Goal: Check status

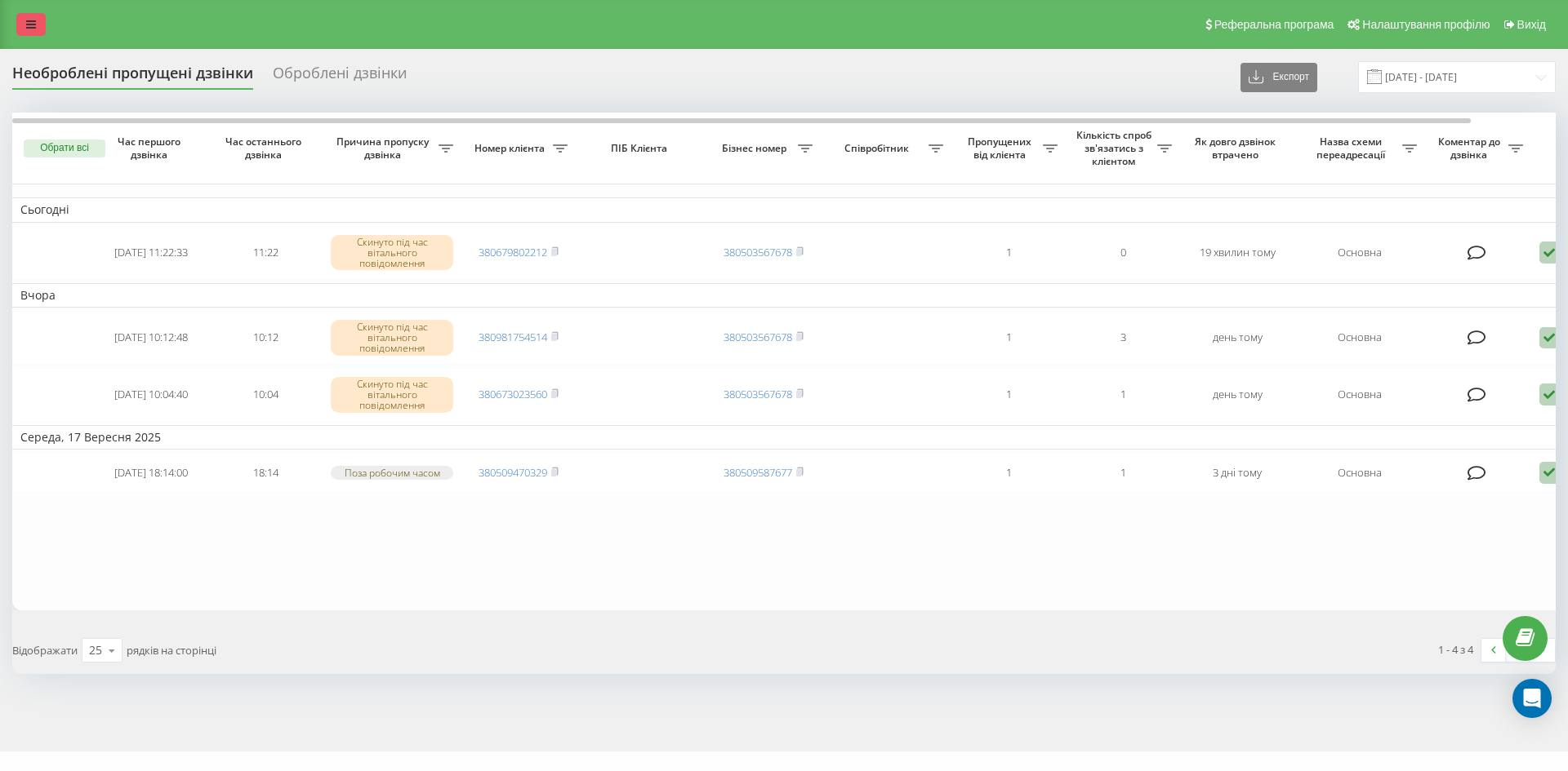
click at [26, 21] on link at bounding box center [31, 24] width 30 height 23
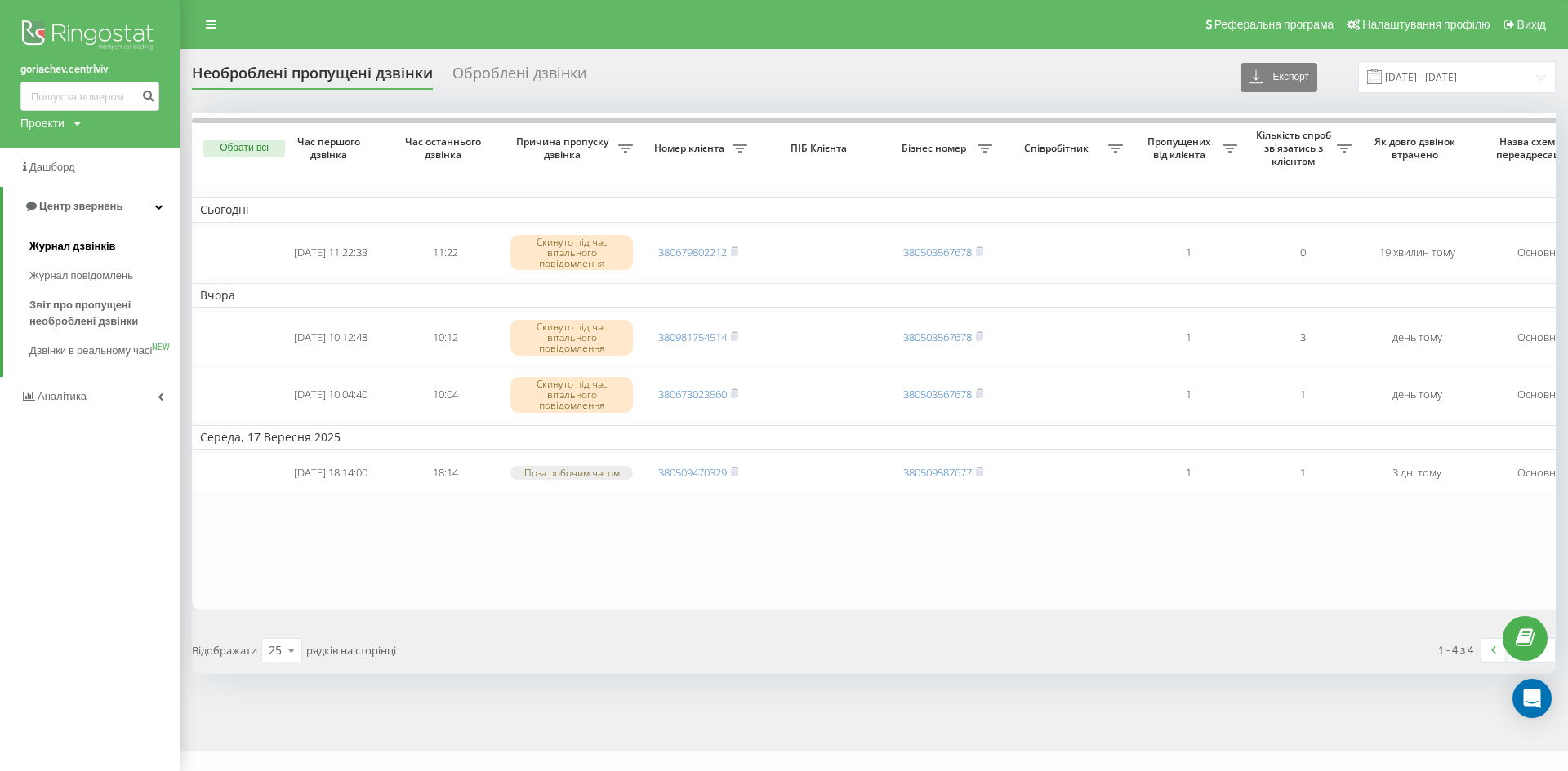
click at [68, 253] on span "Журнал дзвінків" at bounding box center [73, 246] width 87 height 16
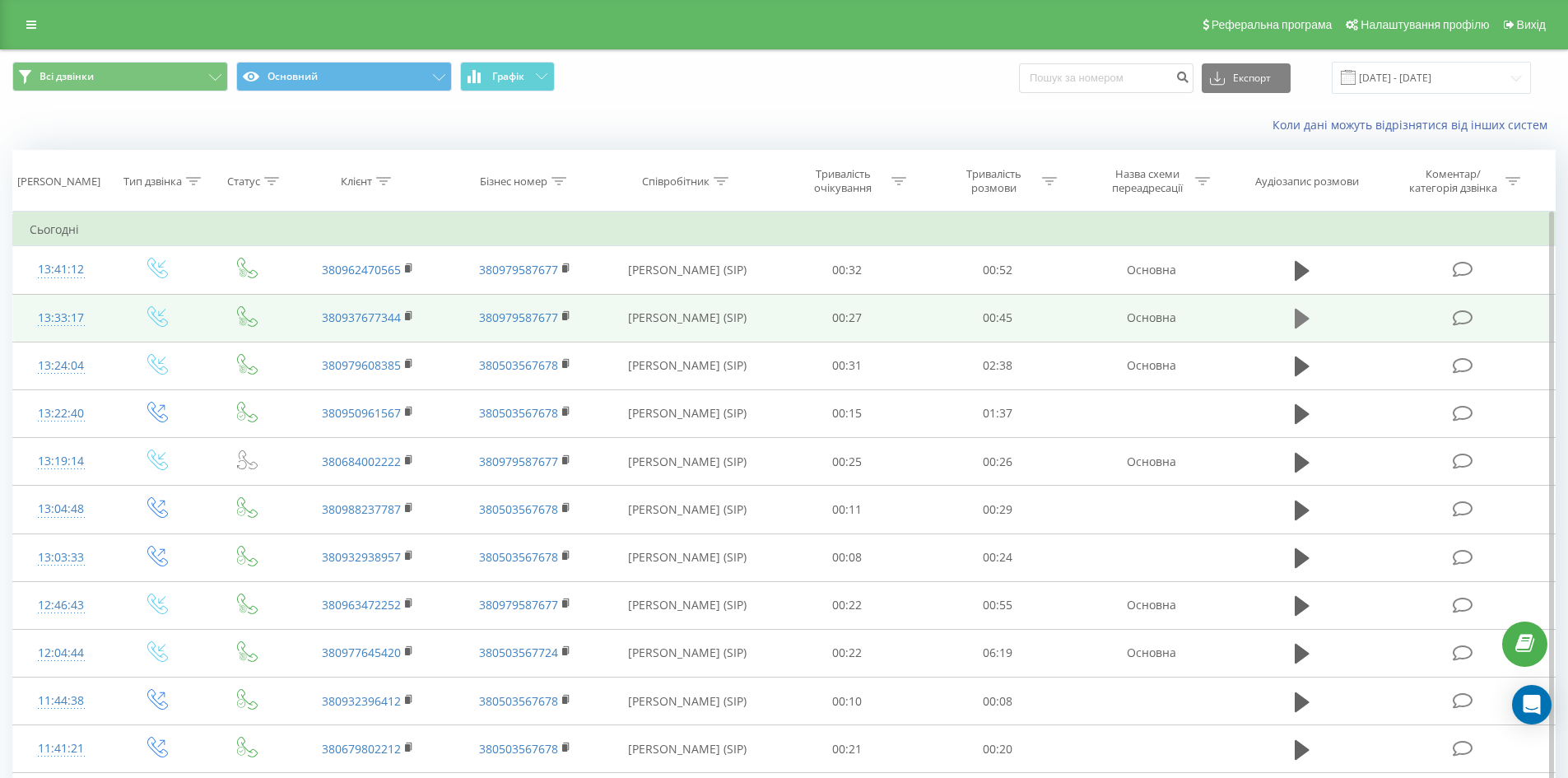
click at [1298, 320] on icon at bounding box center [1302, 319] width 15 height 20
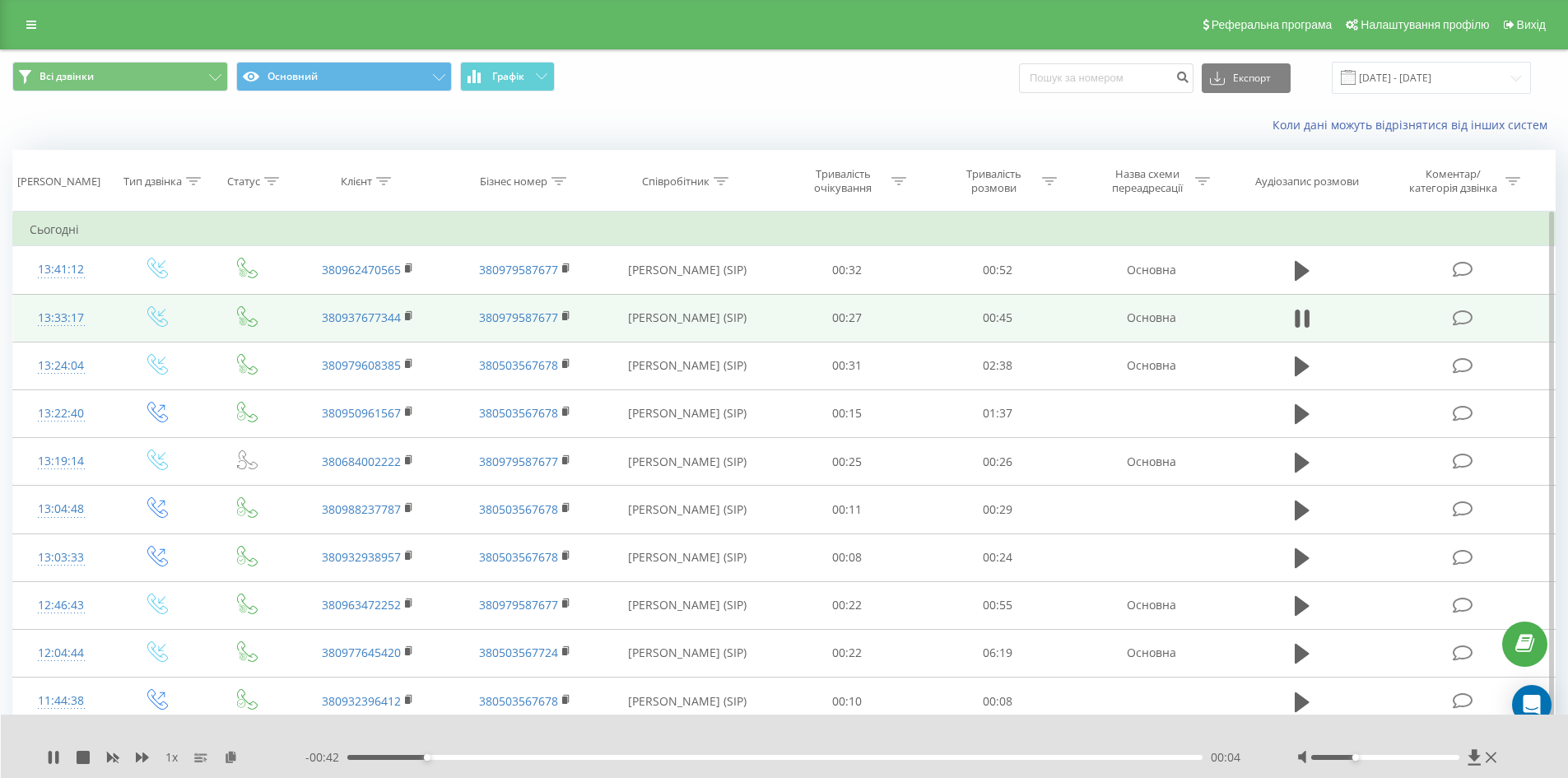
drag, startPoint x: 1387, startPoint y: 759, endPoint x: 1360, endPoint y: 766, distance: 27.9
click at [1360, 766] on div "1 x - 00:42 00:04 00:04" at bounding box center [785, 746] width 1568 height 63
click at [53, 752] on icon at bounding box center [53, 757] width 13 height 13
